Goal: Task Accomplishment & Management: Use online tool/utility

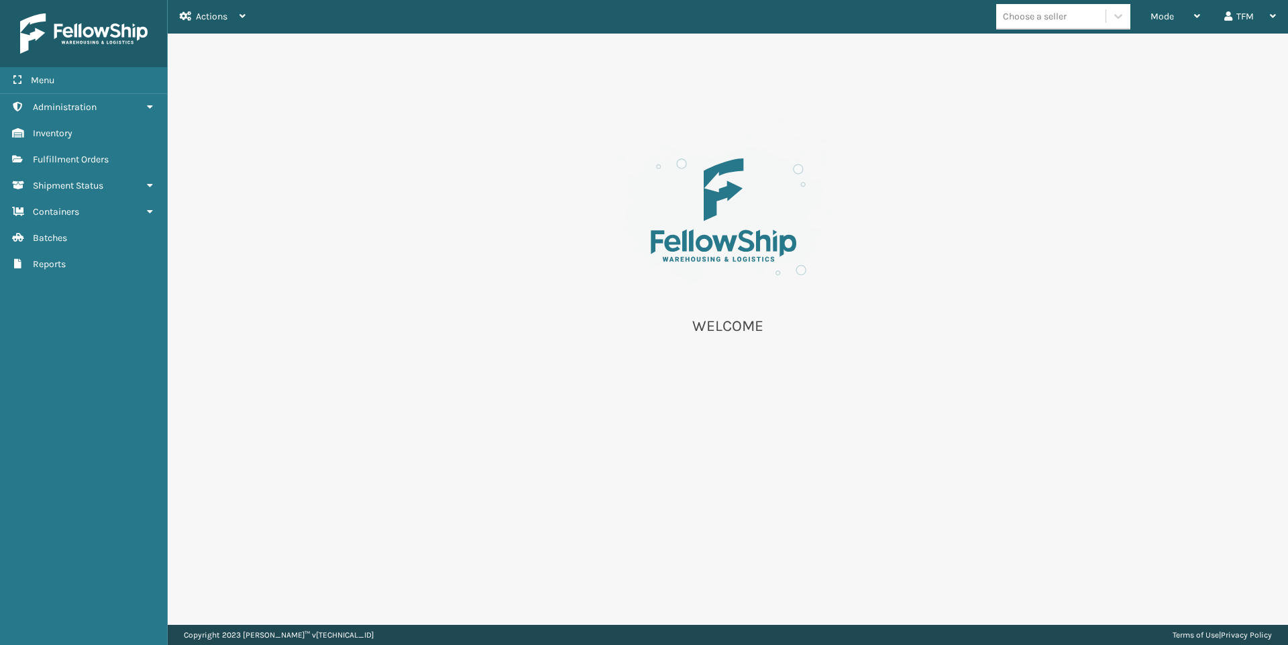
drag, startPoint x: 239, startPoint y: 97, endPoint x: 386, endPoint y: 56, distance: 152.5
click at [239, 97] on div "WELCOME" at bounding box center [728, 233] width 1120 height 399
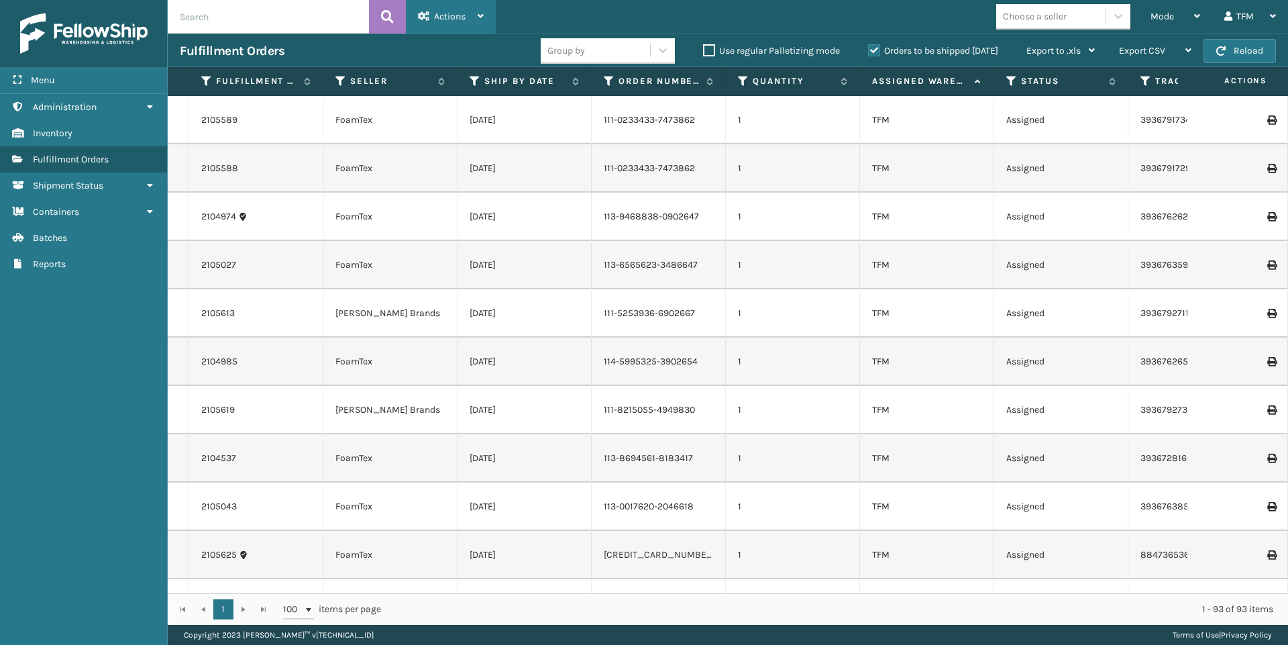
click at [479, 19] on icon at bounding box center [481, 15] width 6 height 9
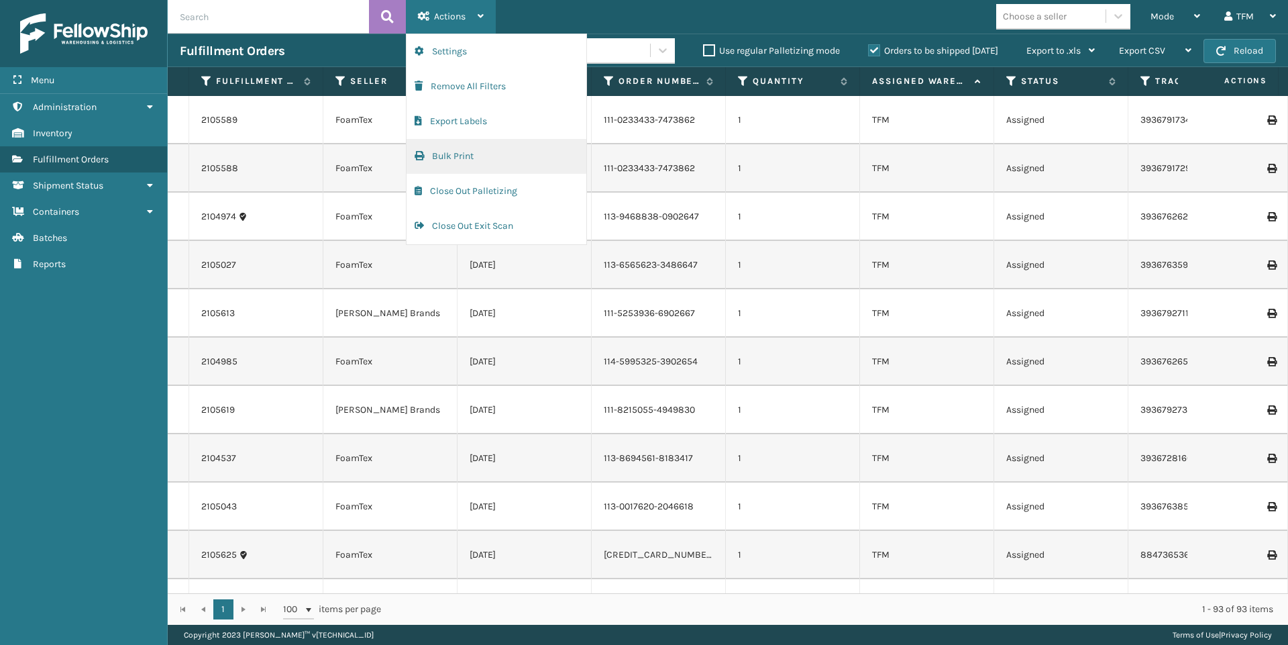
click at [456, 151] on button "Bulk Print" at bounding box center [496, 156] width 180 height 35
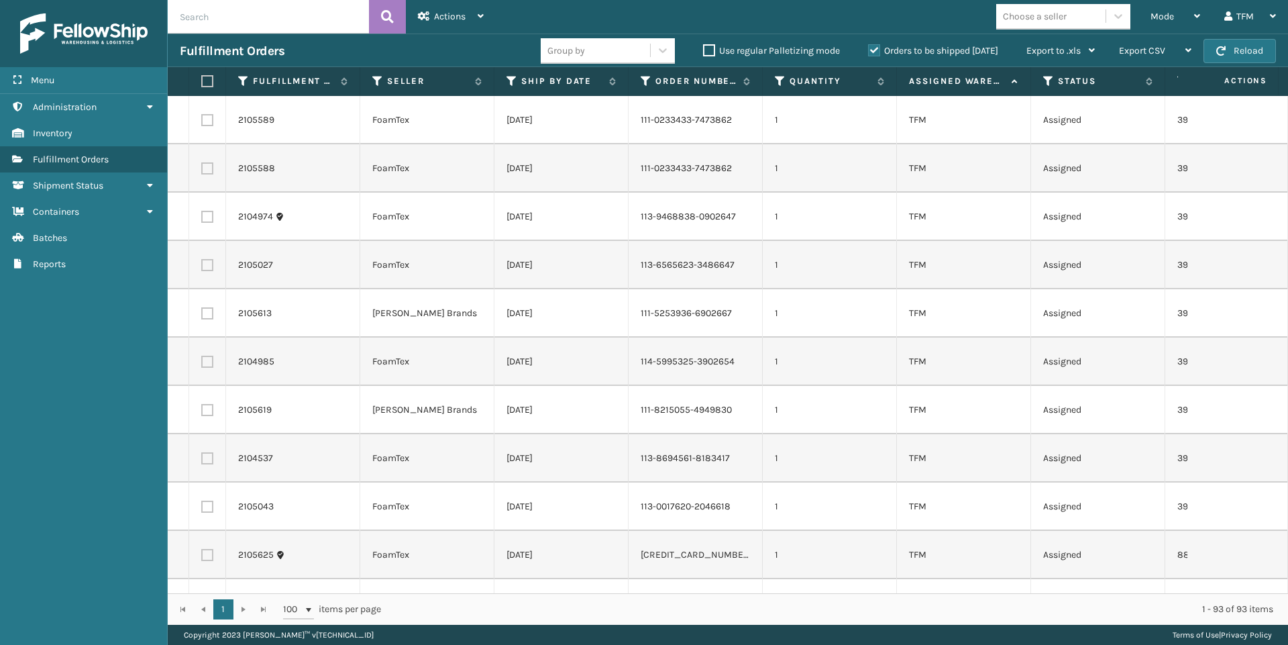
click at [207, 86] on label at bounding box center [205, 81] width 8 height 12
click at [202, 86] on input "checkbox" at bounding box center [201, 81] width 1 height 9
checkbox input "true"
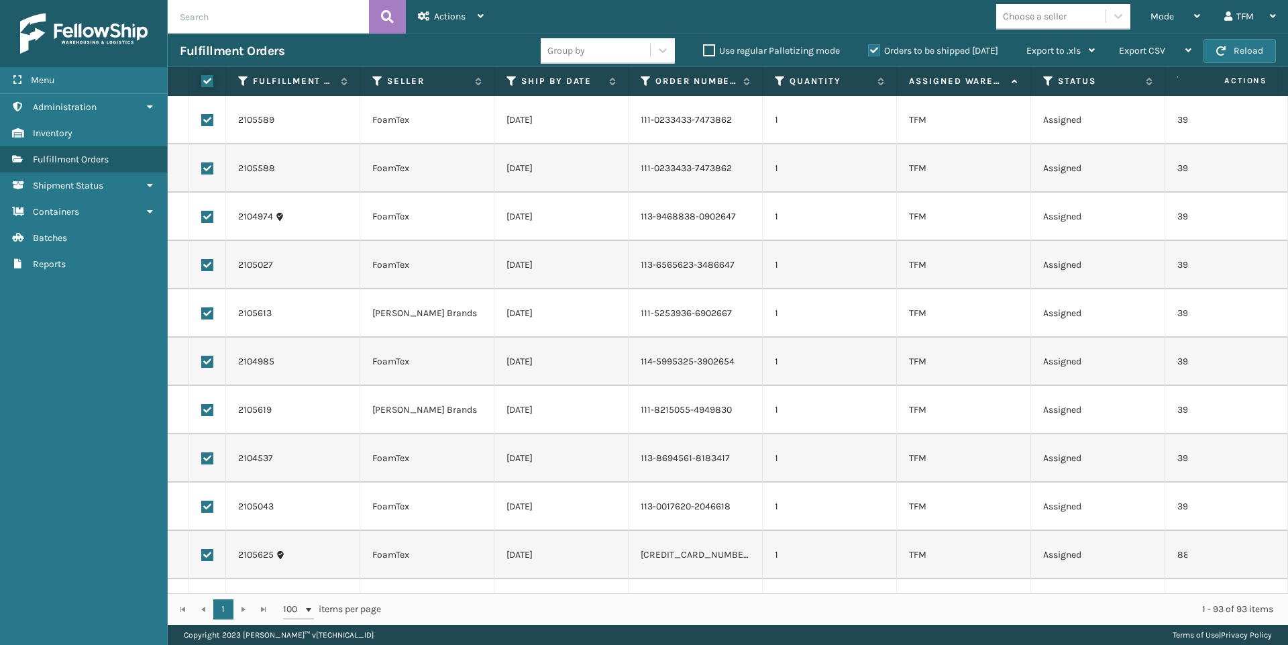
checkbox input "true"
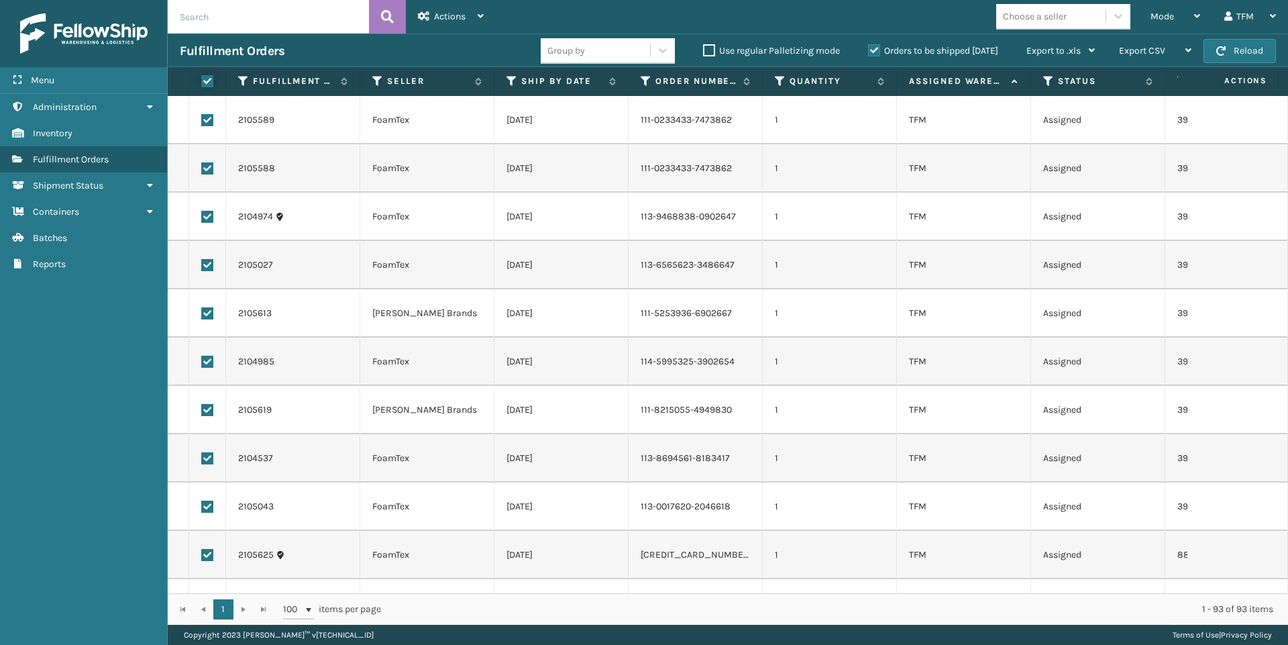
checkbox input "true"
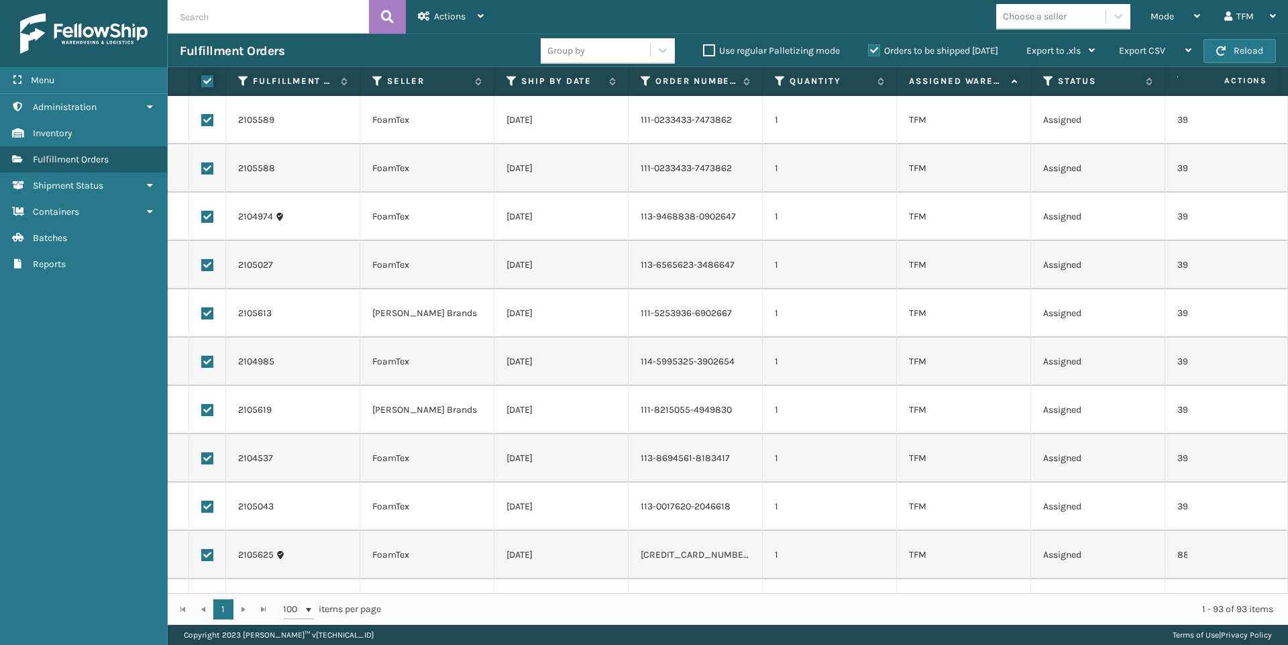
checkbox input "true"
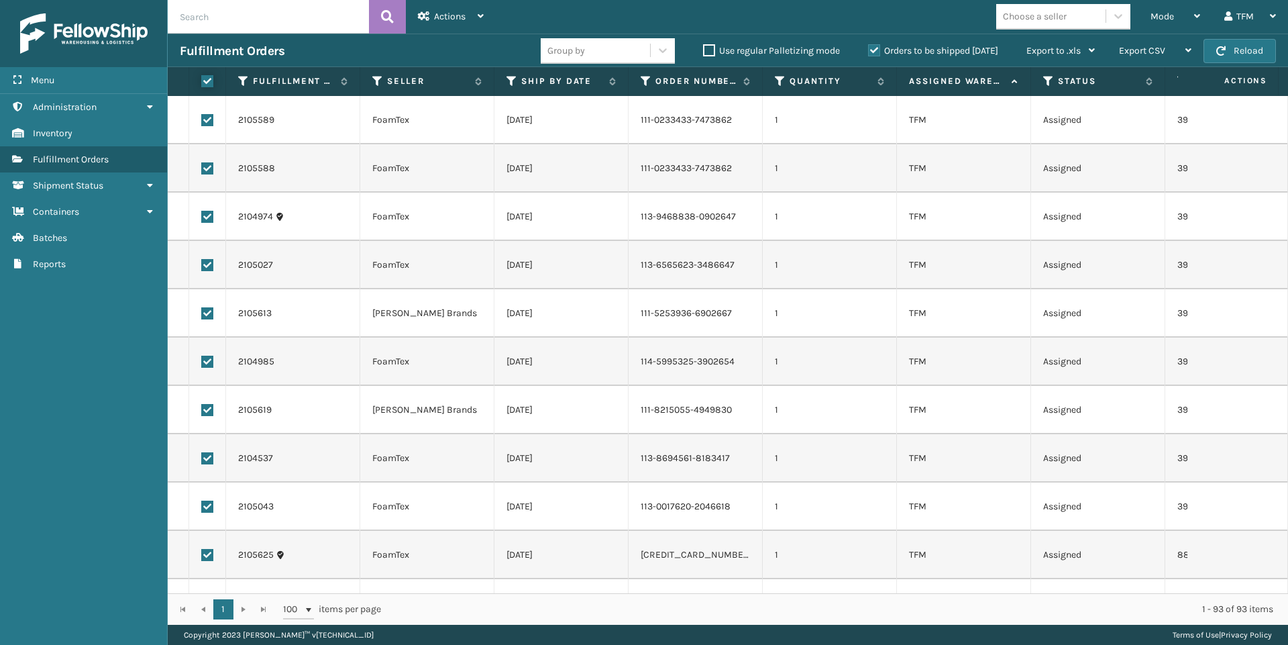
checkbox input "true"
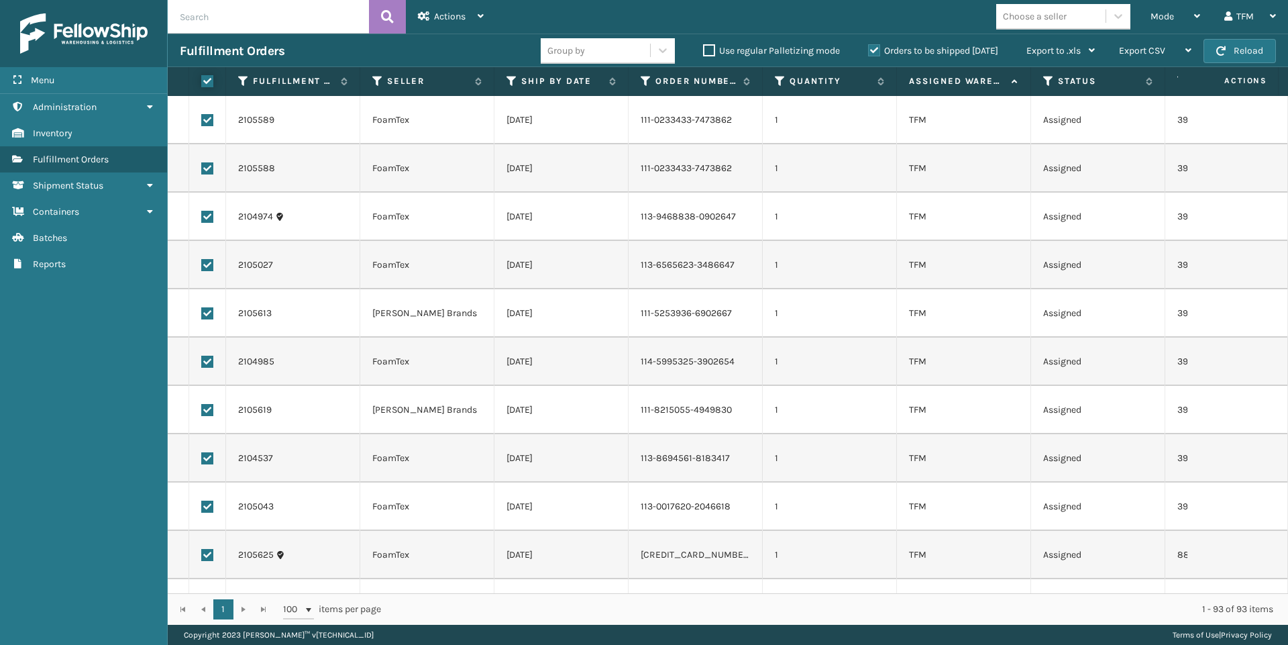
checkbox input "true"
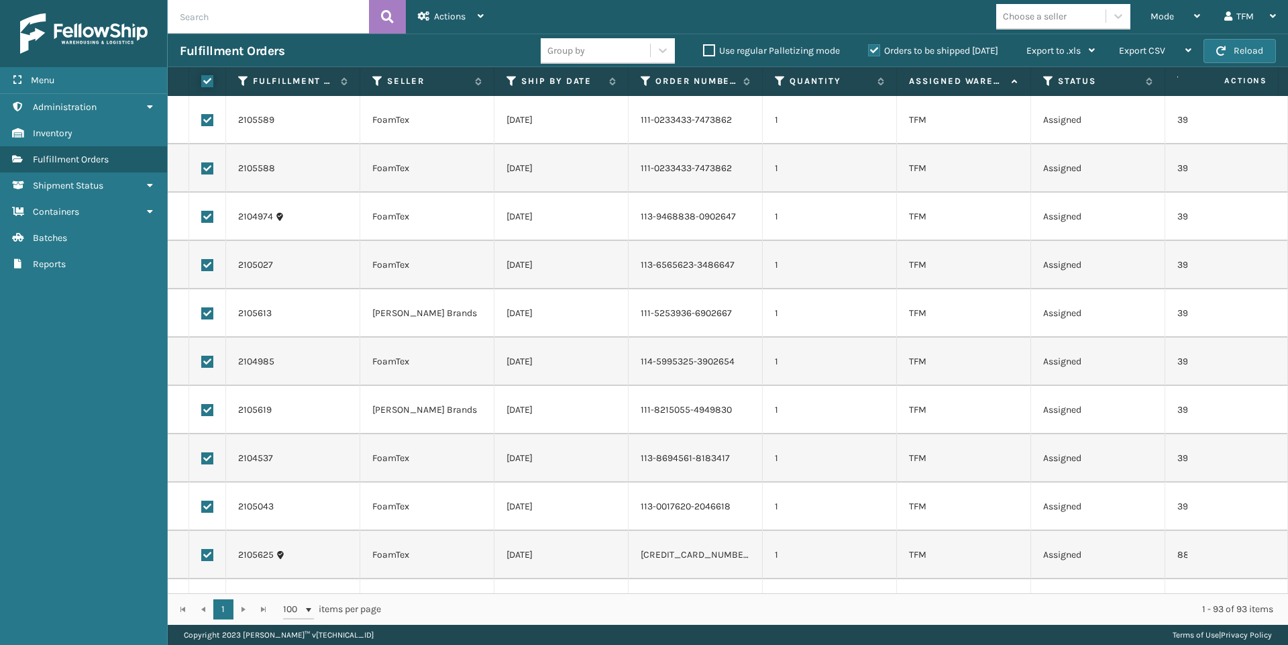
checkbox input "true"
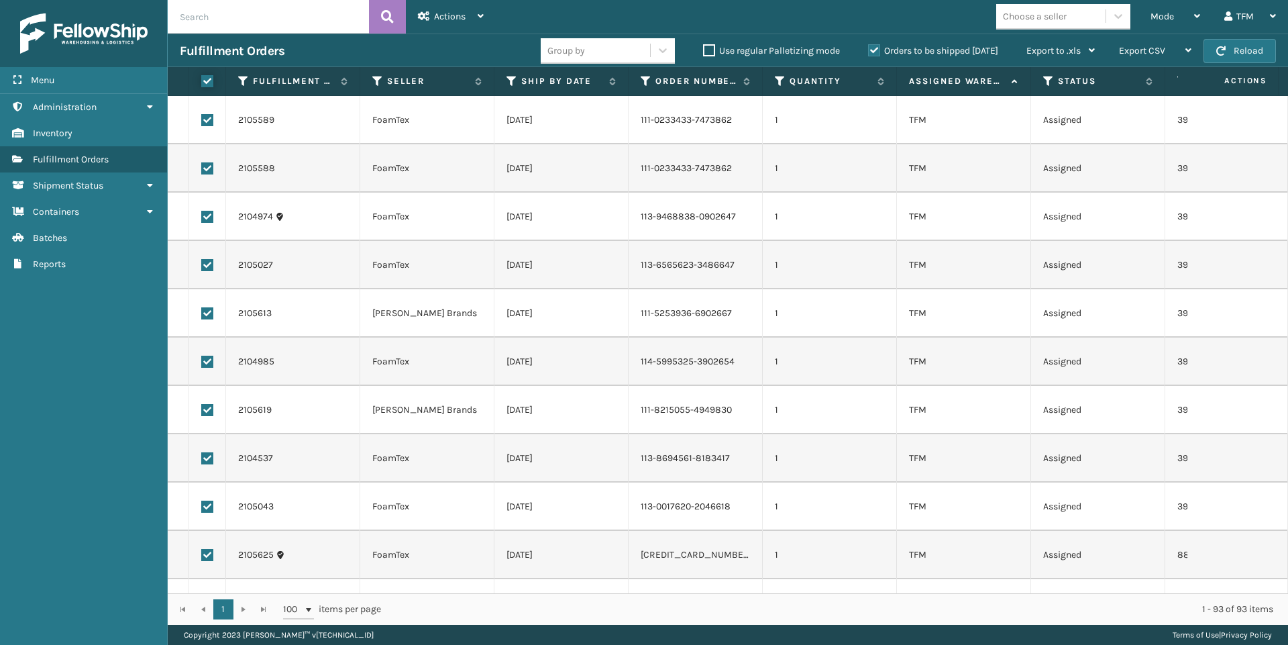
checkbox input "true"
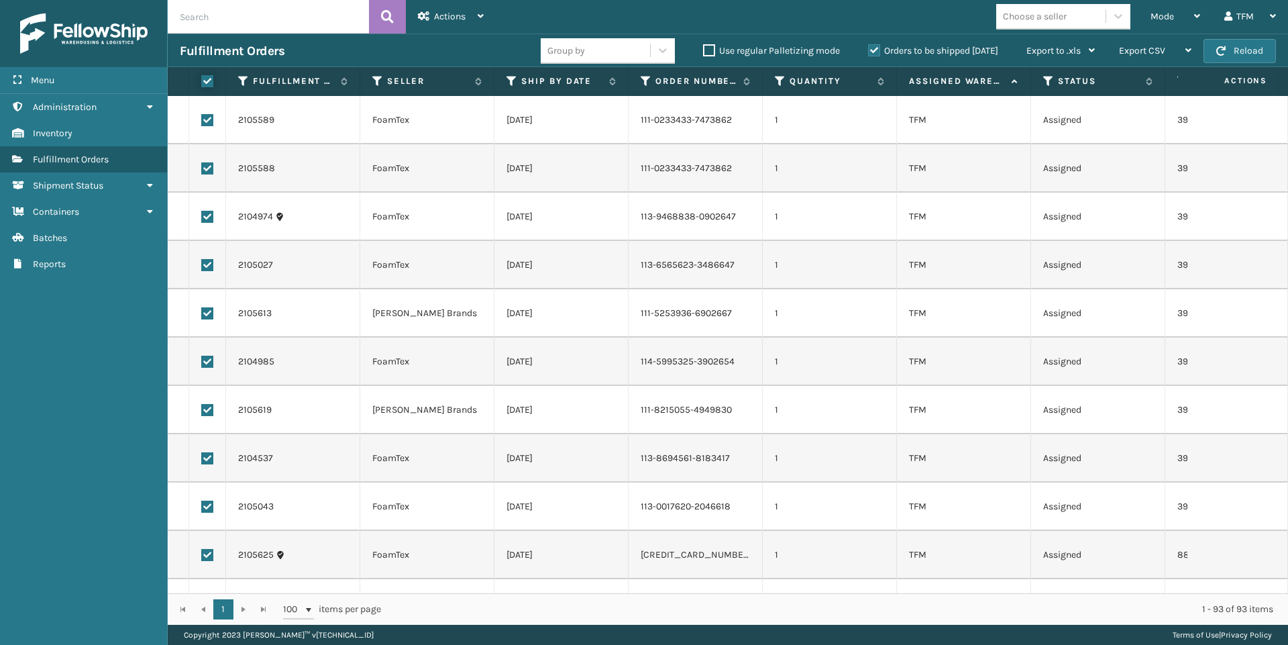
checkbox input "true"
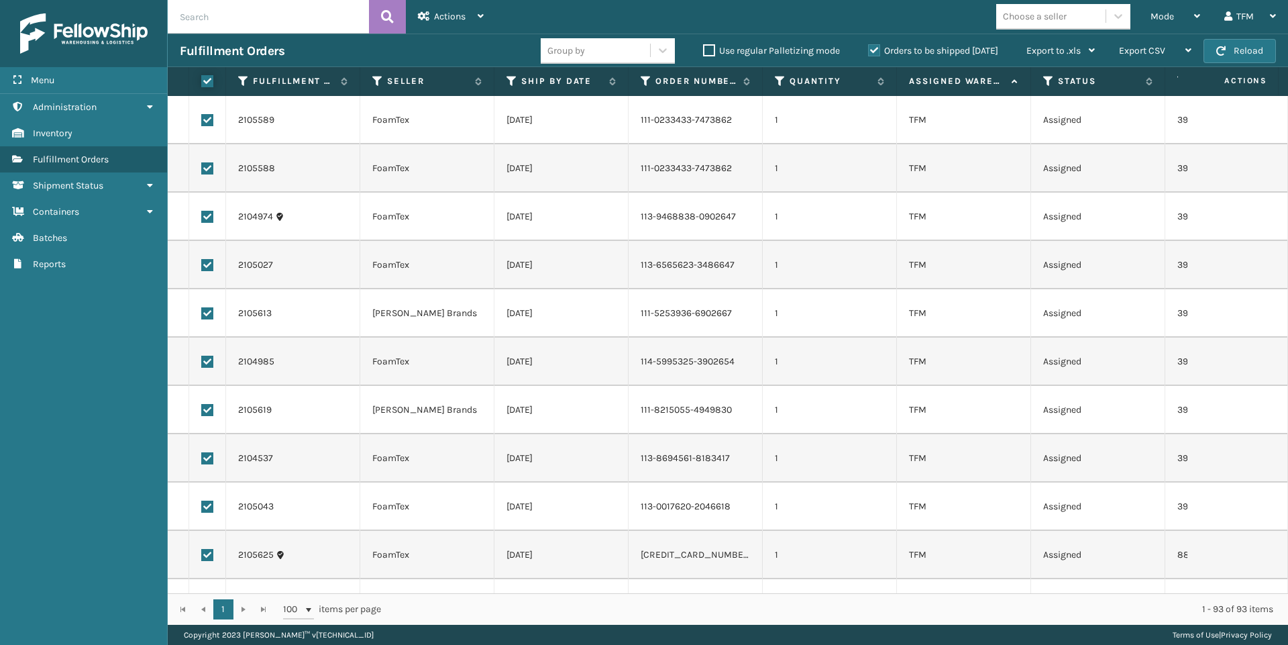
checkbox input "true"
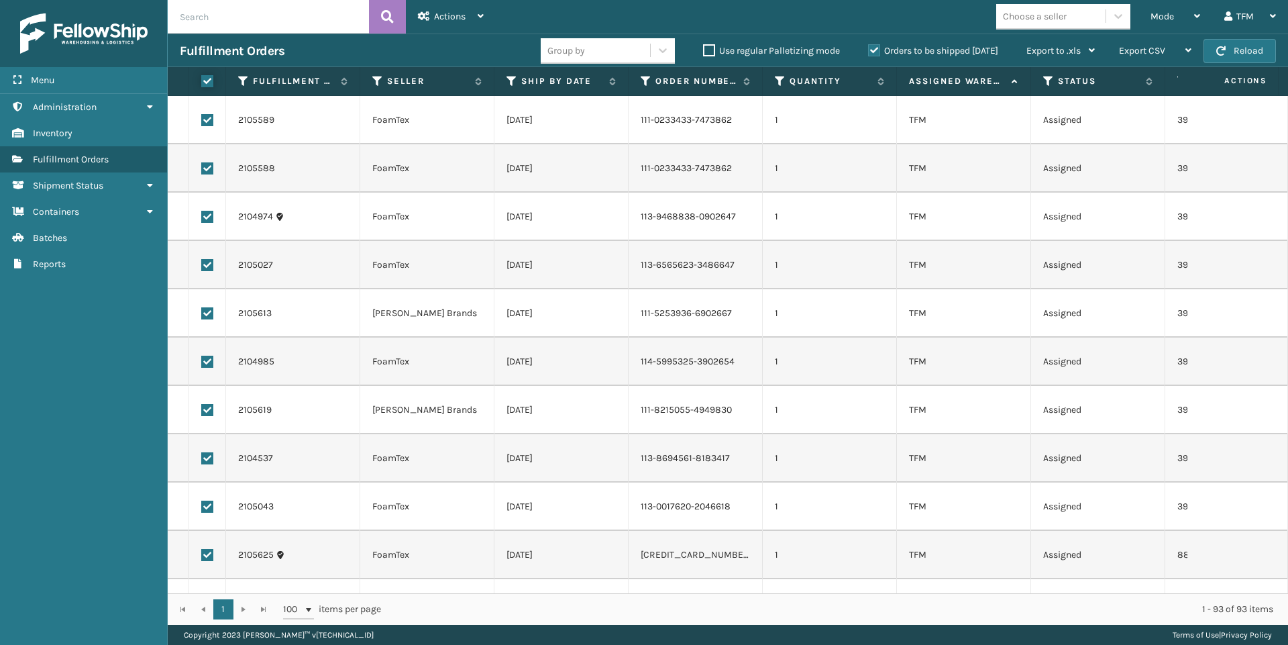
checkbox input "true"
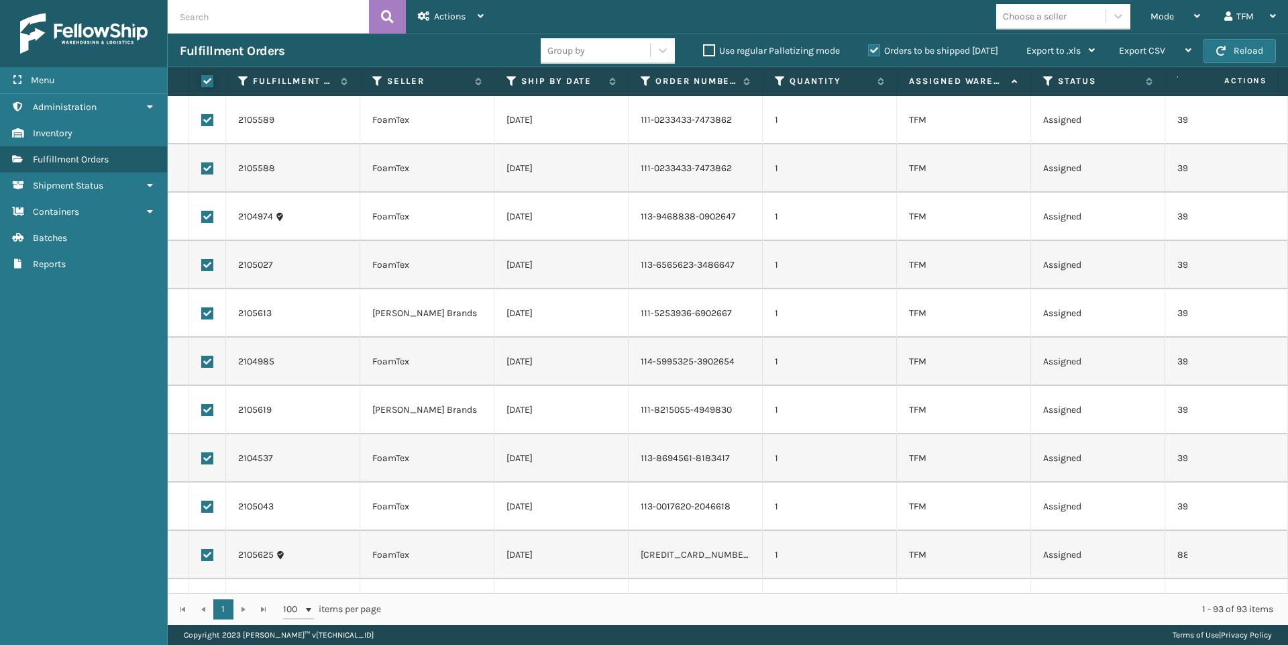
checkbox input "true"
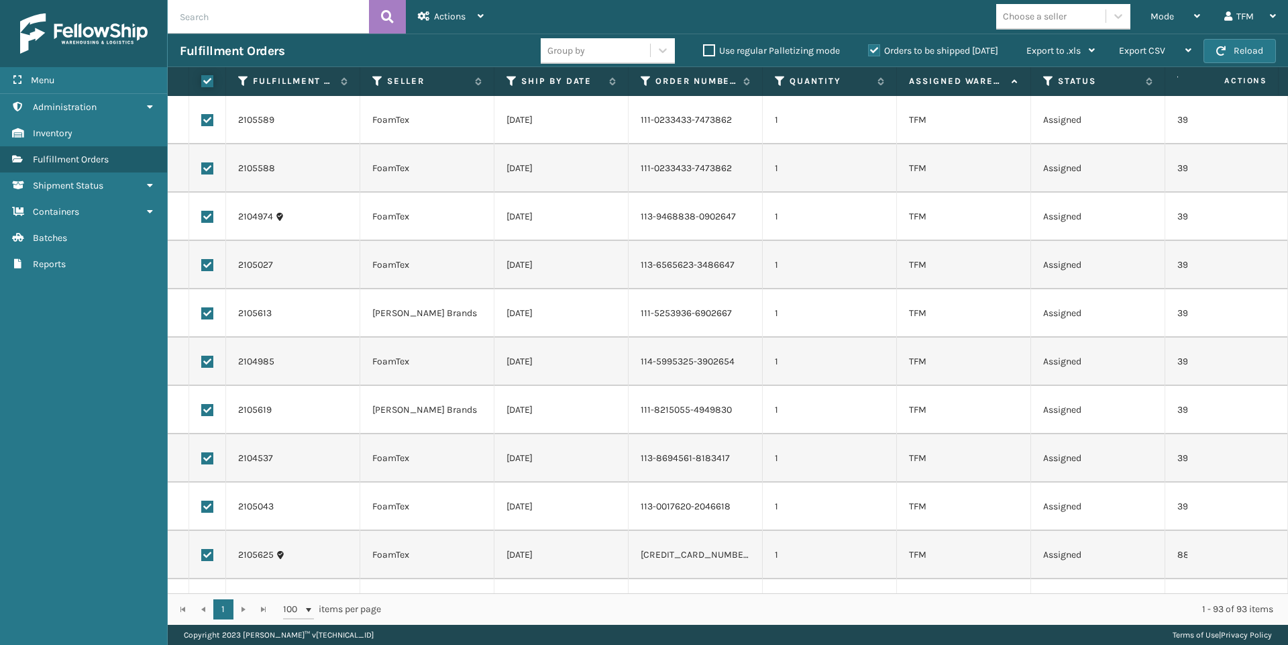
checkbox input "true"
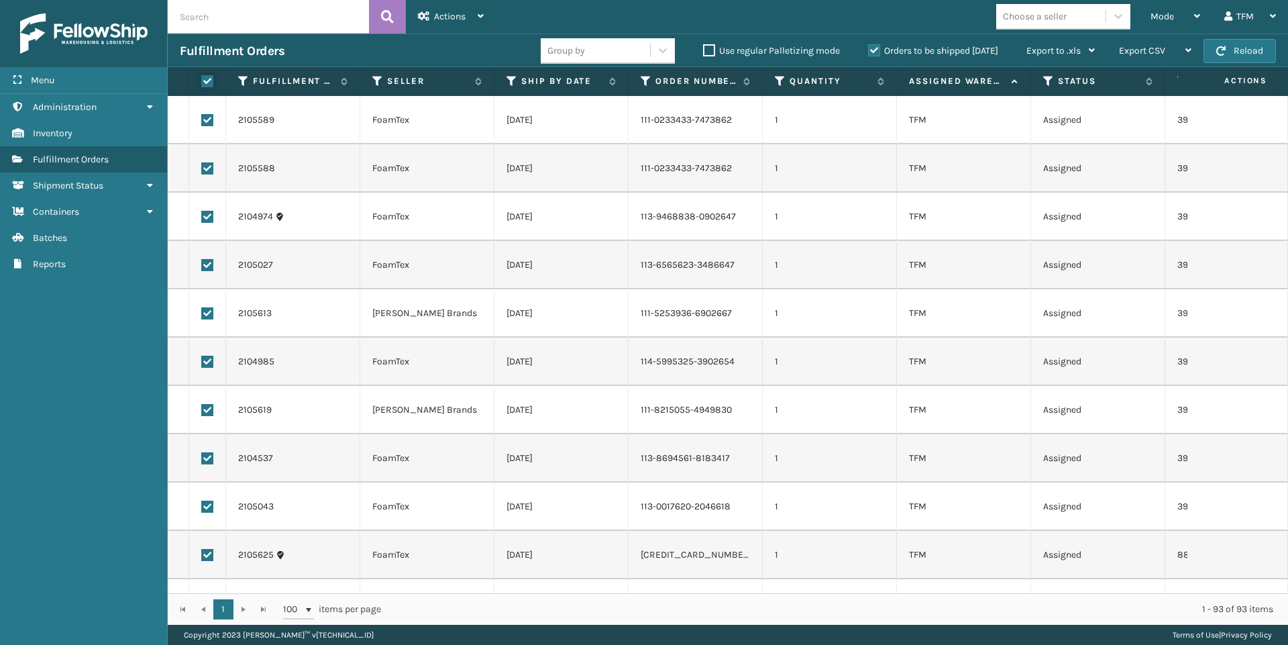
checkbox input "true"
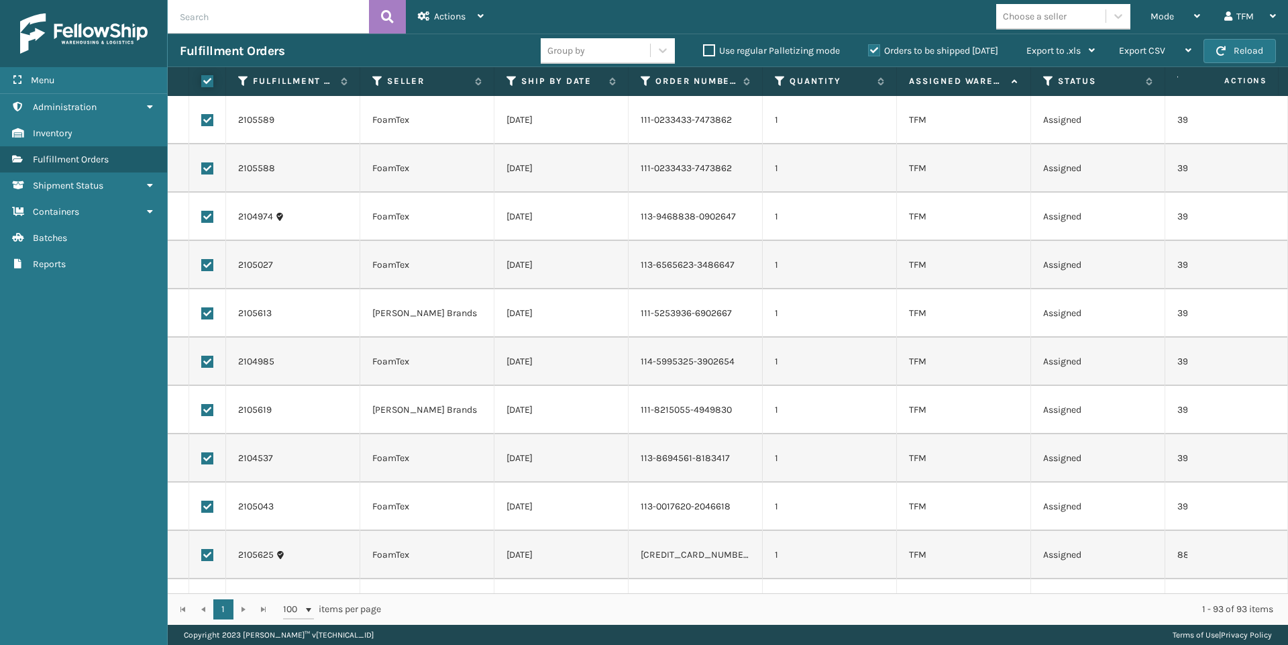
checkbox input "true"
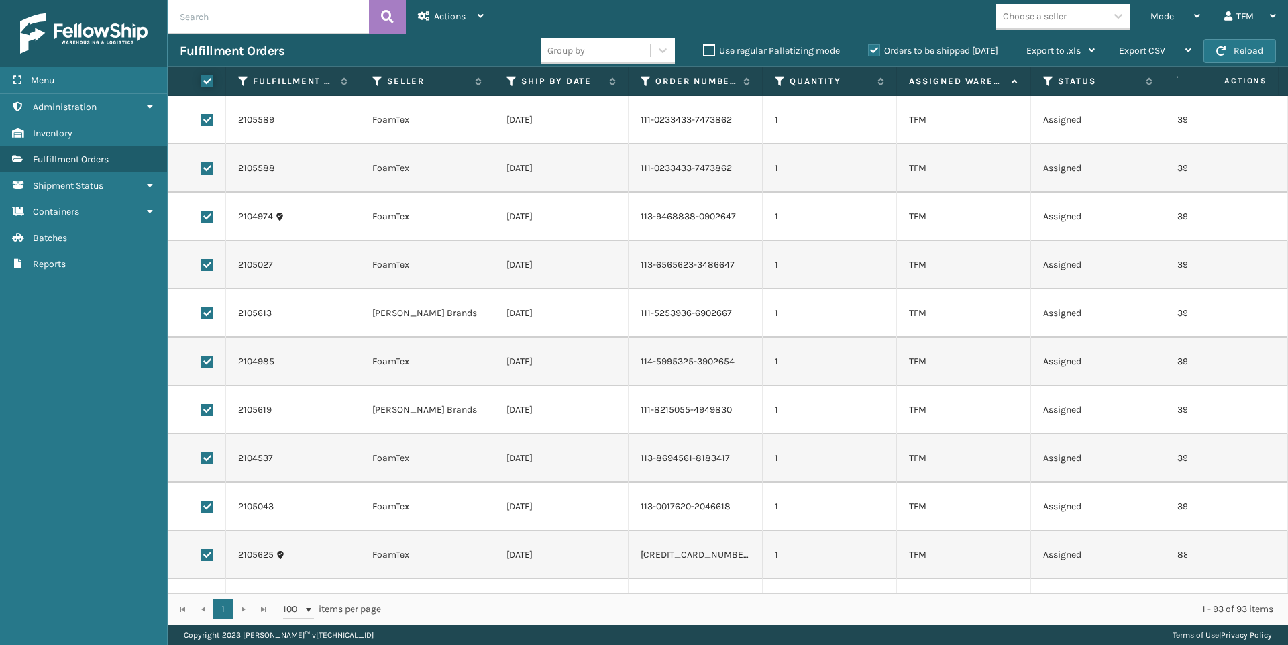
checkbox input "true"
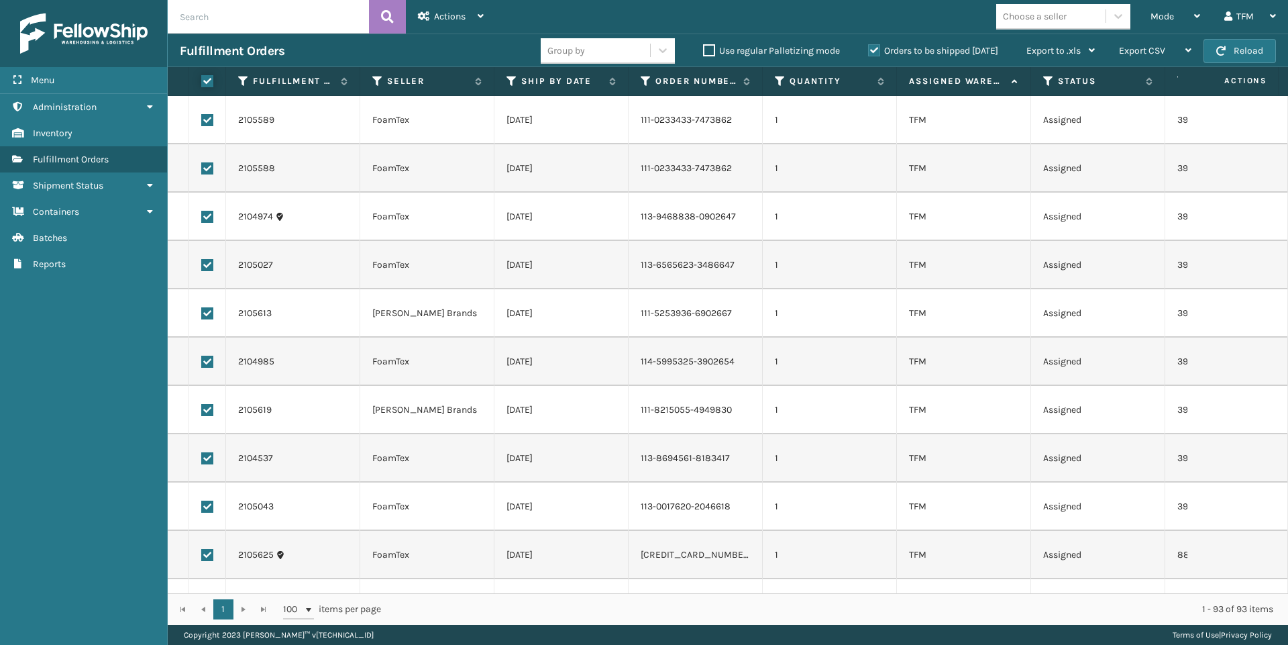
checkbox input "true"
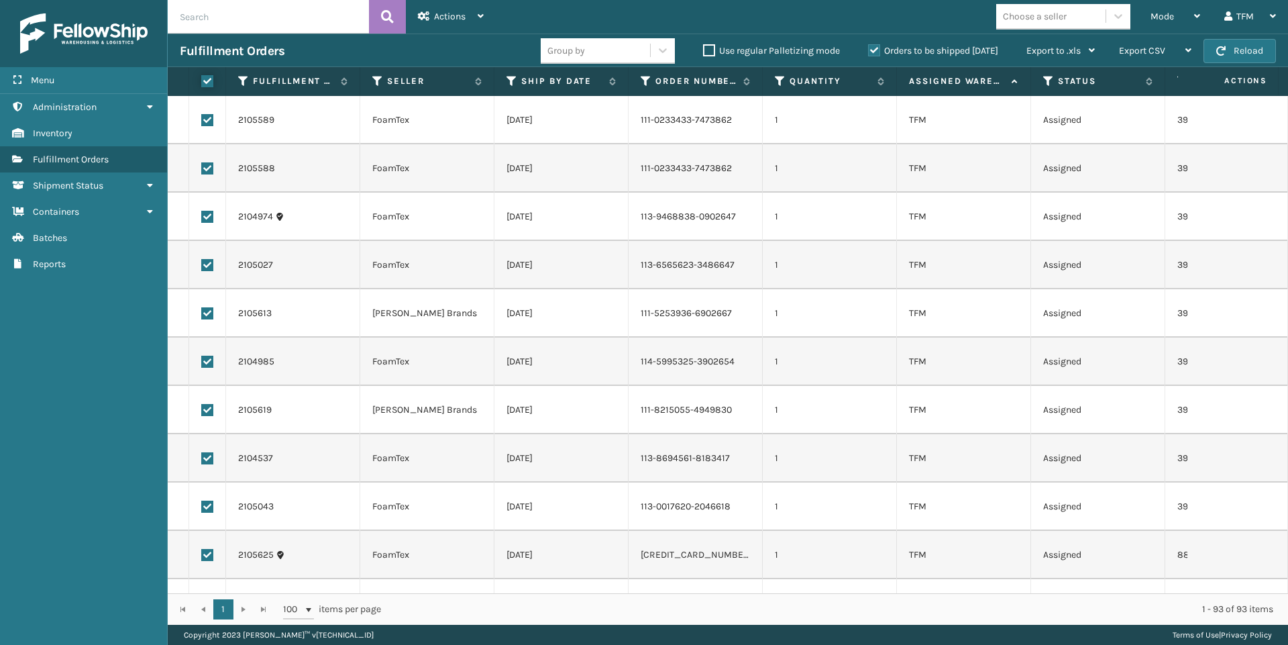
checkbox input "true"
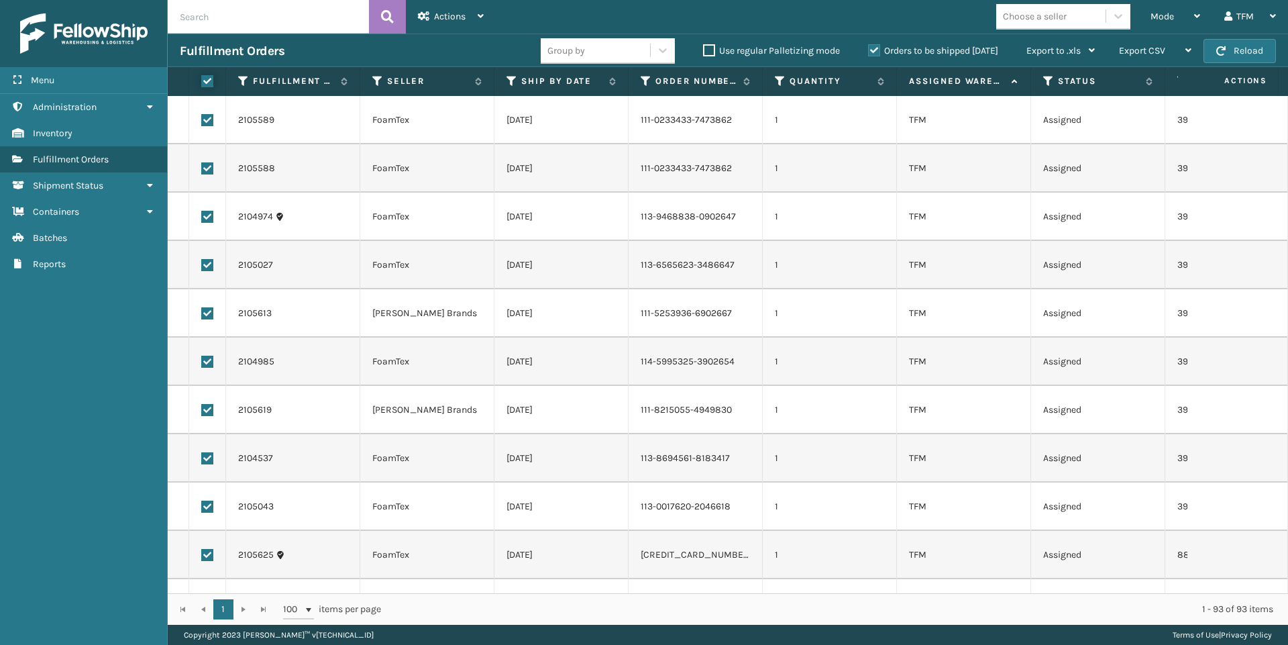
checkbox input "true"
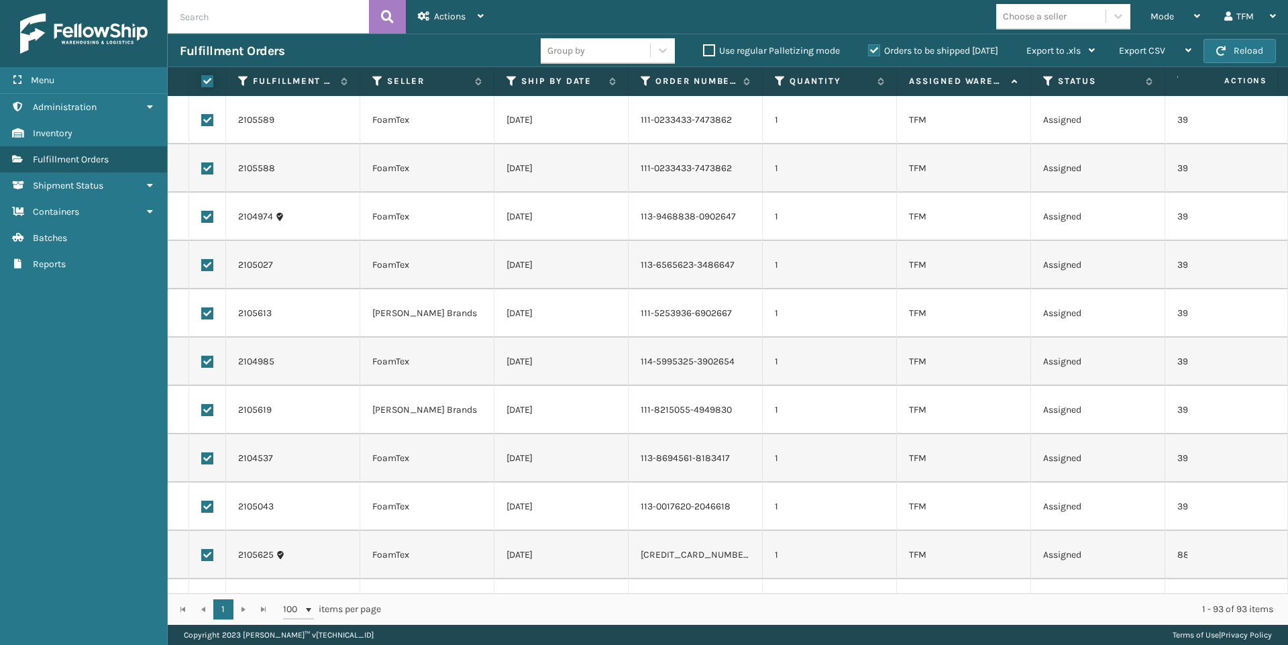
checkbox input "true"
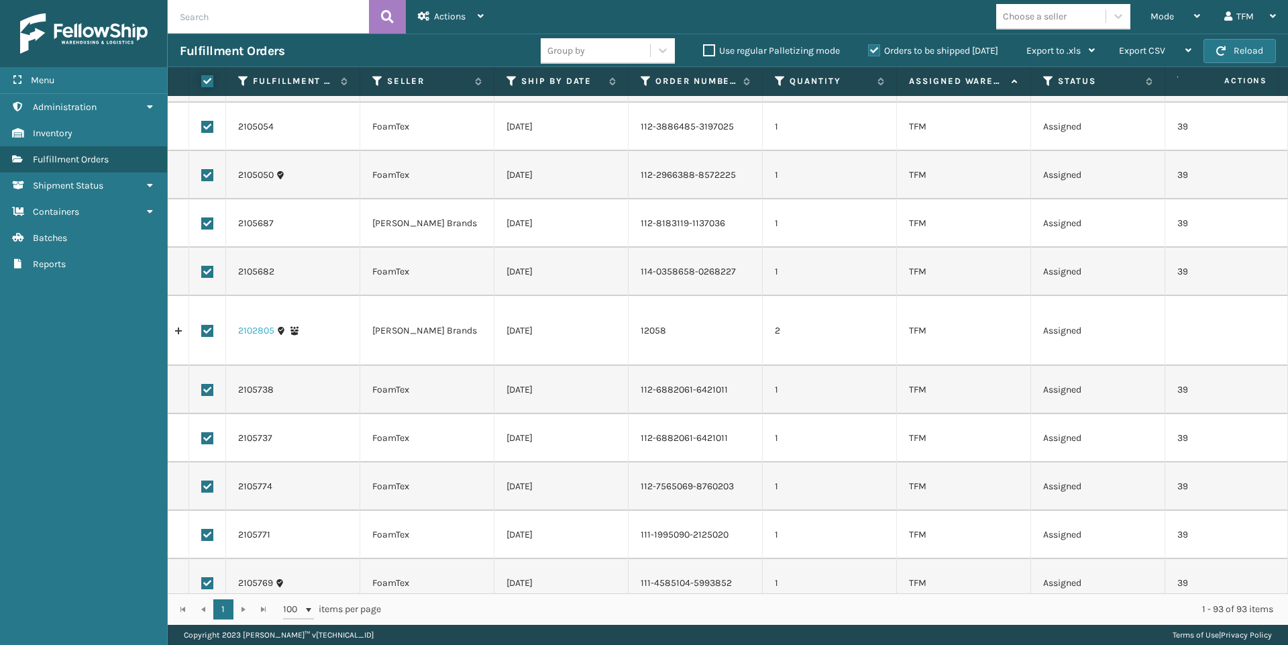
scroll to position [805, 0]
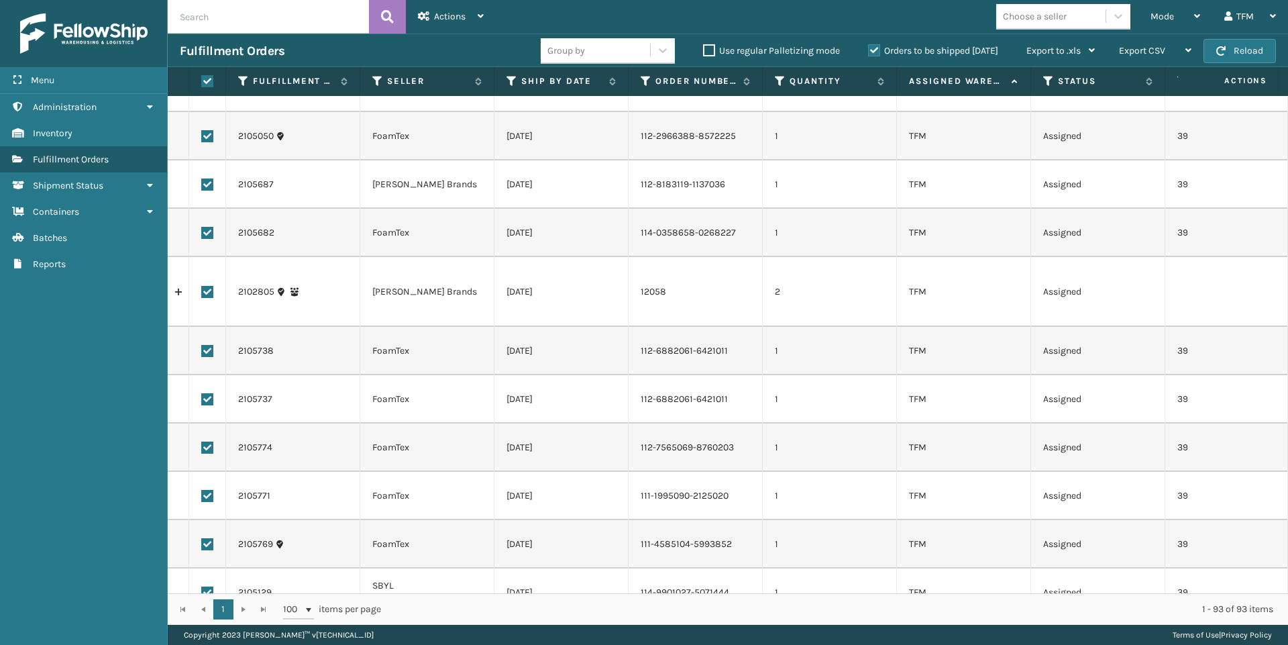
click at [209, 286] on label at bounding box center [207, 292] width 12 height 12
click at [202, 286] on input "checkbox" at bounding box center [201, 290] width 1 height 9
checkbox input "false"
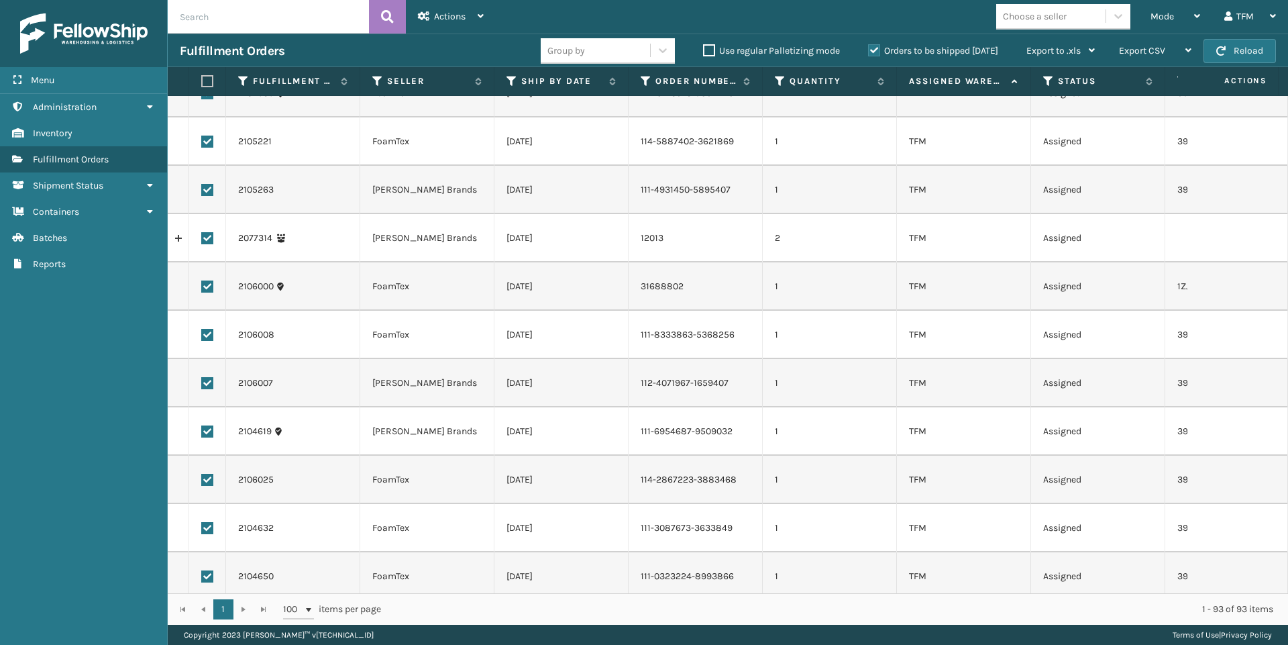
scroll to position [1543, 0]
click at [204, 235] on label at bounding box center [207, 241] width 12 height 12
click at [202, 235] on input "checkbox" at bounding box center [201, 239] width 1 height 9
checkbox input "false"
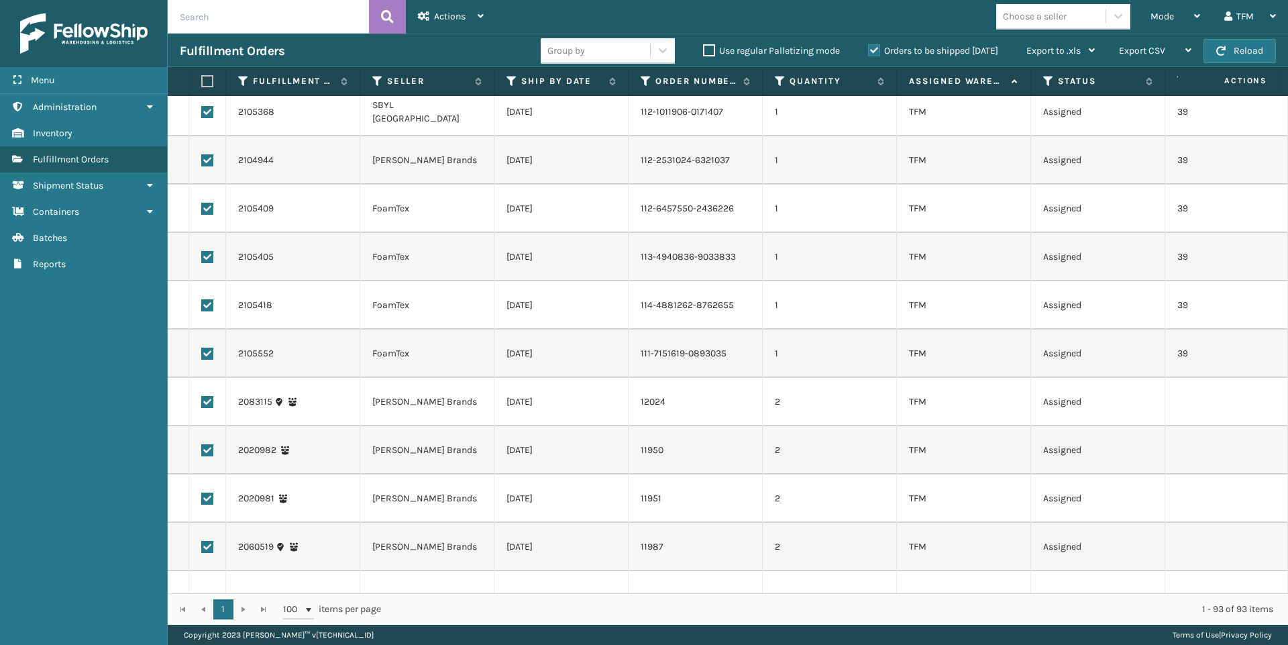
scroll to position [4004, 0]
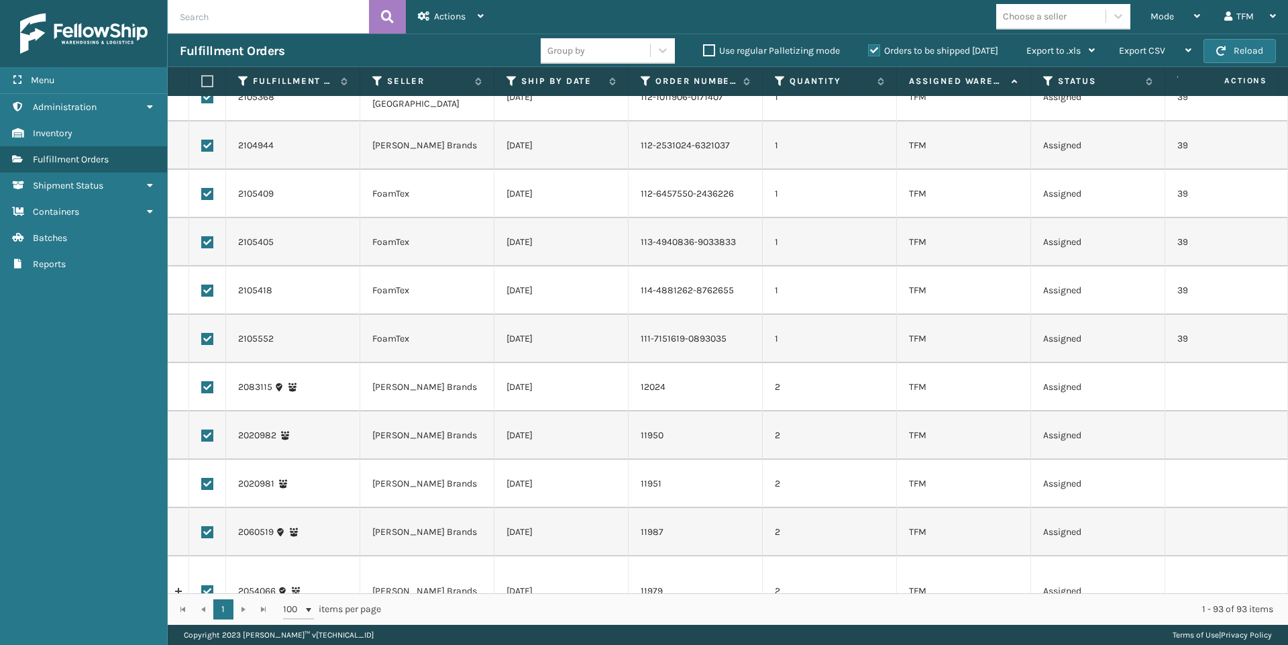
click at [203, 381] on label at bounding box center [207, 387] width 12 height 12
click at [202, 381] on input "checkbox" at bounding box center [201, 385] width 1 height 9
checkbox input "false"
click at [206, 429] on label at bounding box center [207, 435] width 12 height 12
click at [202, 429] on input "checkbox" at bounding box center [201, 433] width 1 height 9
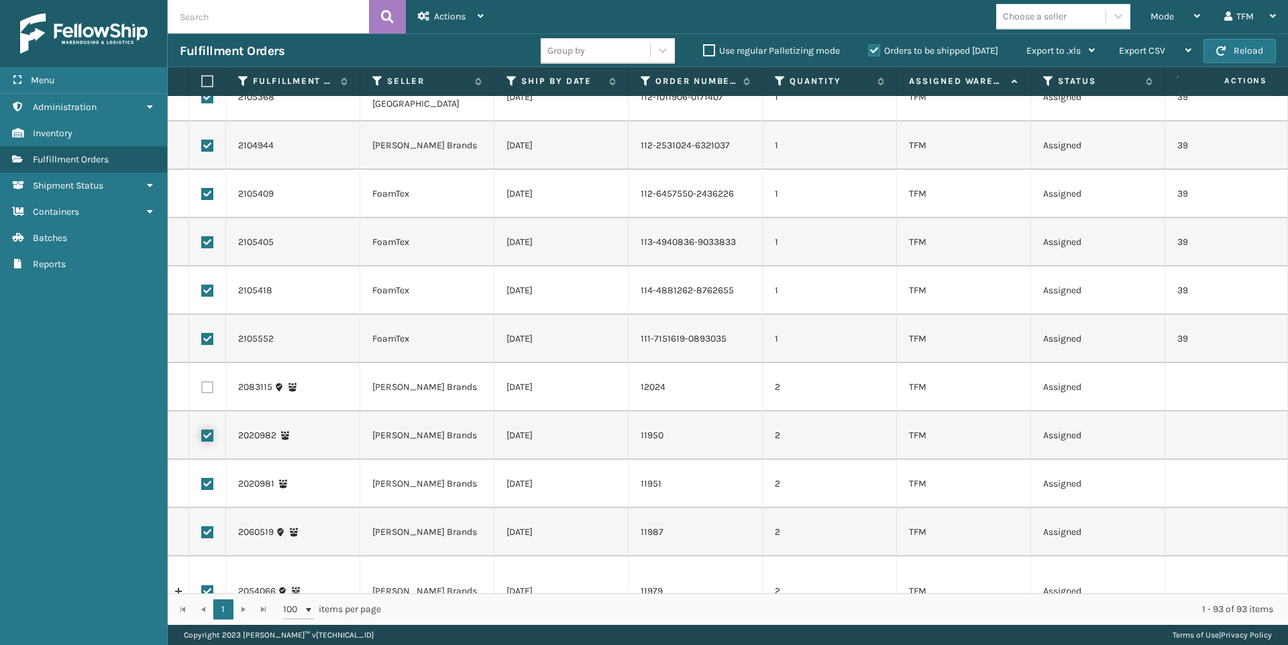
checkbox input "false"
click at [201, 478] on label at bounding box center [207, 484] width 12 height 12
click at [201, 478] on input "checkbox" at bounding box center [201, 482] width 1 height 9
checkbox input "false"
click at [206, 526] on label at bounding box center [207, 532] width 12 height 12
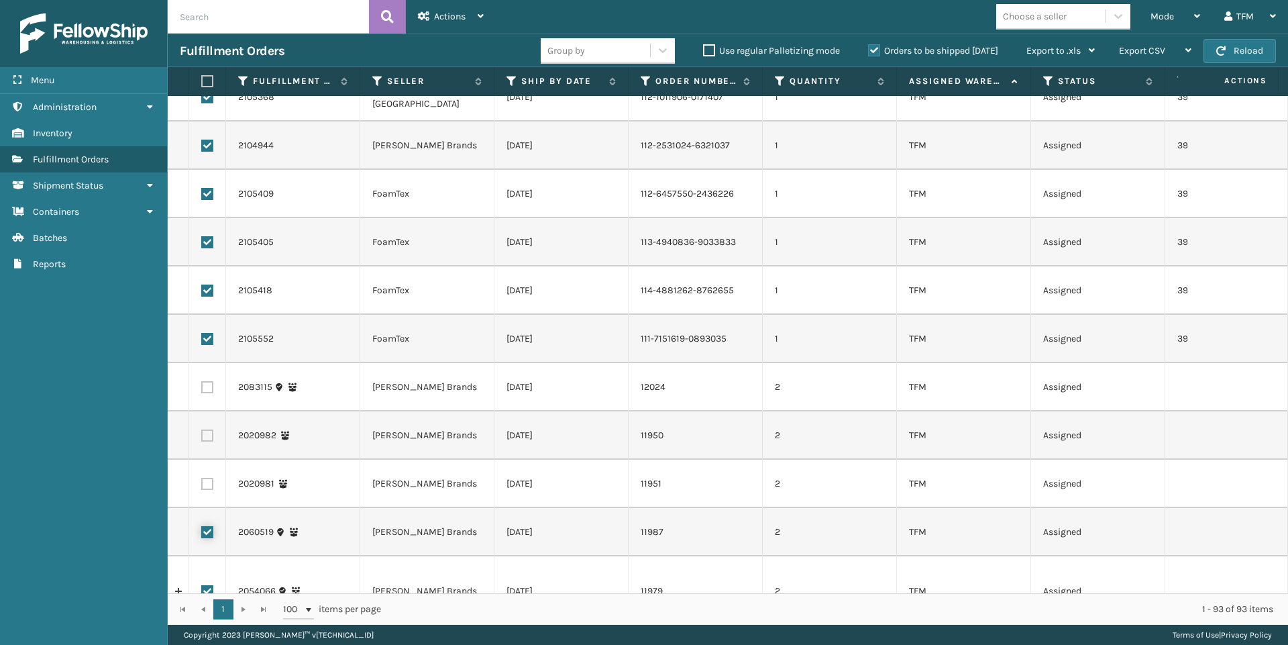
click at [202, 526] on input "checkbox" at bounding box center [201, 530] width 1 height 9
checkbox input "false"
click at [209, 585] on label at bounding box center [207, 591] width 12 height 12
click at [202, 585] on input "checkbox" at bounding box center [201, 589] width 1 height 9
checkbox input "false"
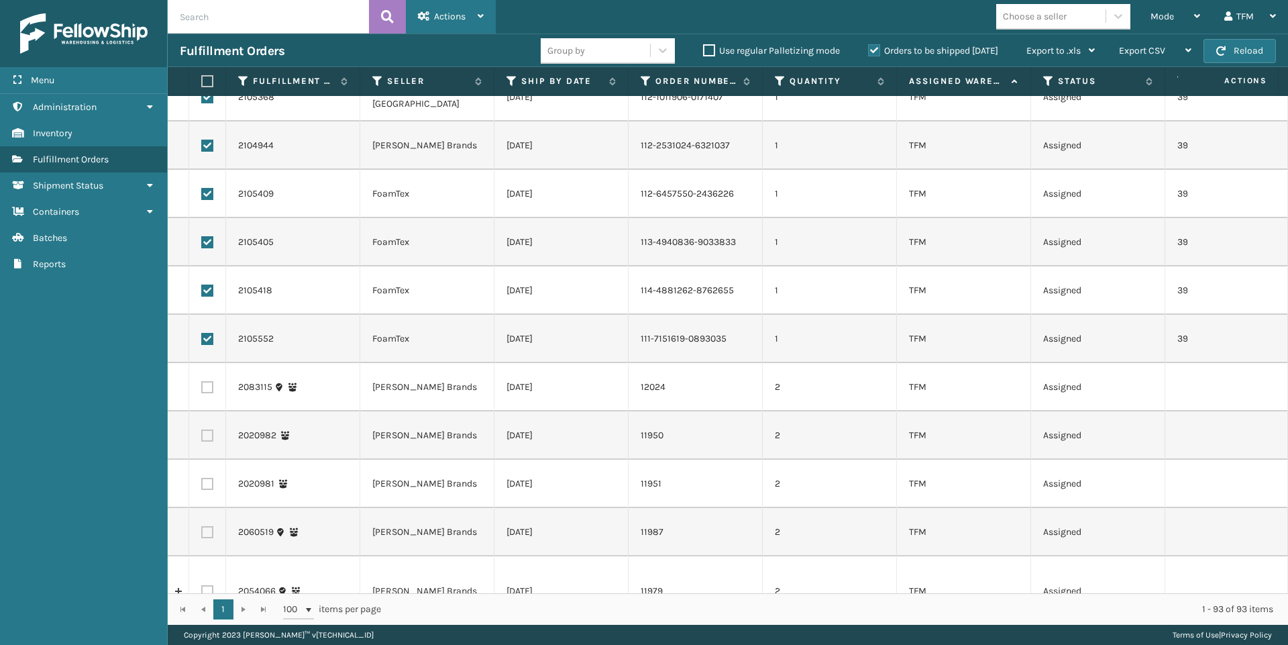
click at [475, 14] on div "Actions" at bounding box center [451, 17] width 66 height 34
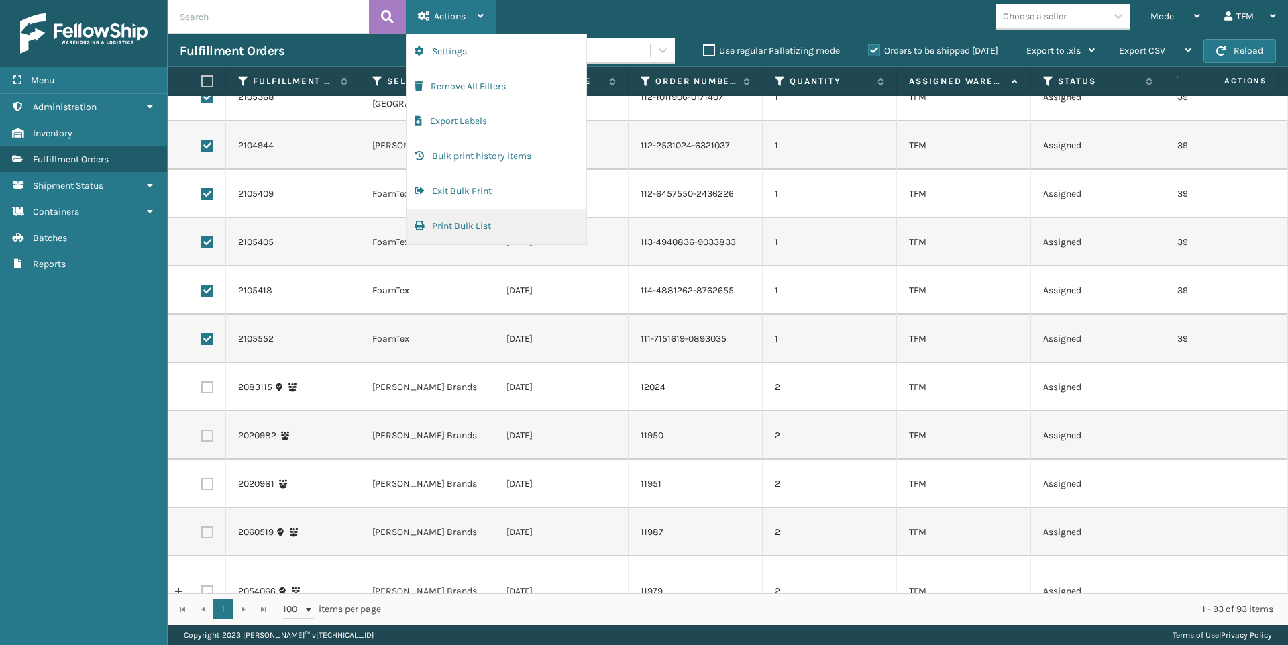
click at [451, 223] on button "Print Bulk List" at bounding box center [496, 226] width 180 height 35
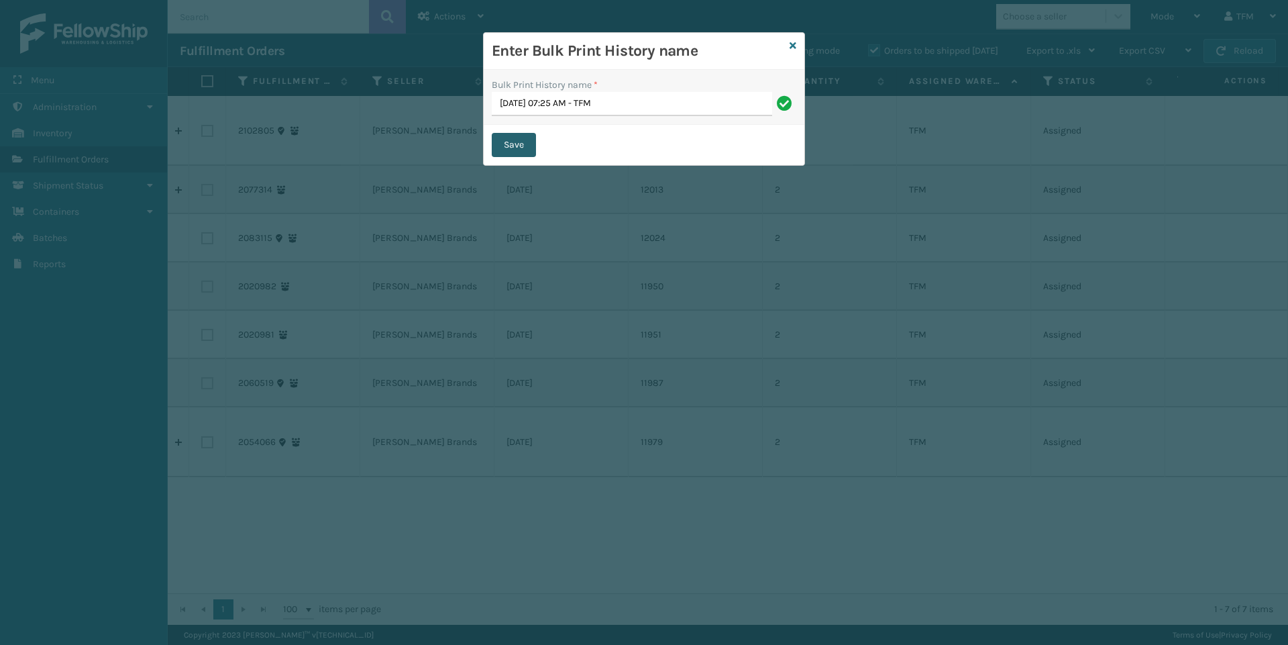
click at [523, 148] on button "Save" at bounding box center [514, 145] width 44 height 24
